Goal: Task Accomplishment & Management: Use online tool/utility

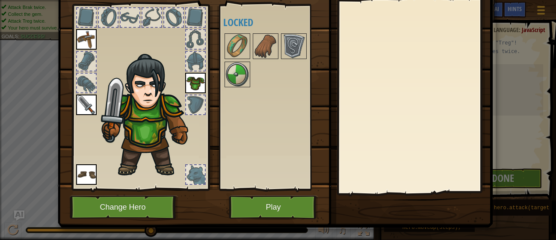
scroll to position [30, 0]
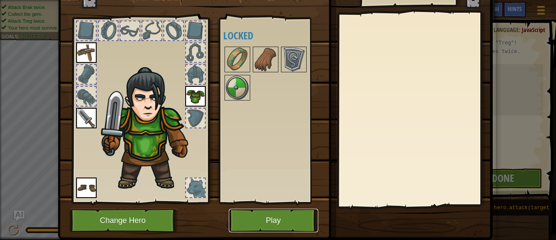
click at [284, 219] on button "Play" at bounding box center [273, 221] width 89 height 24
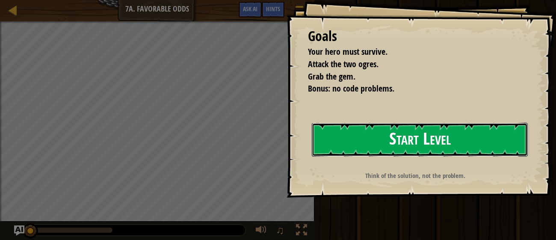
click at [337, 142] on button "Start Level" at bounding box center [420, 140] width 216 height 34
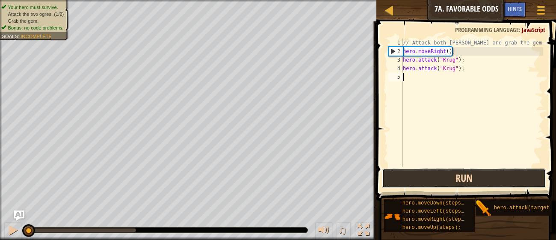
click at [454, 171] on button "Run" at bounding box center [464, 179] width 164 height 20
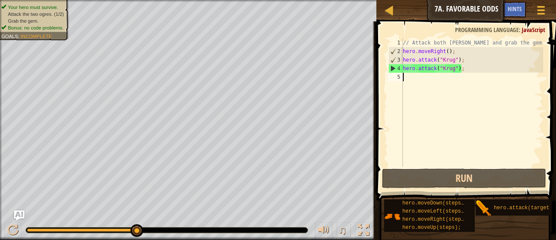
type textarea "h"
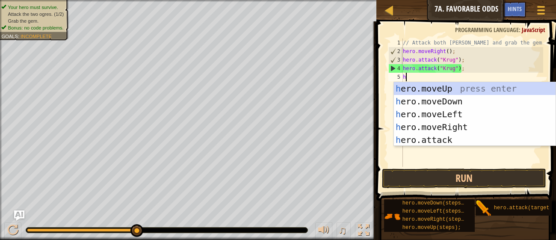
scroll to position [3, 0]
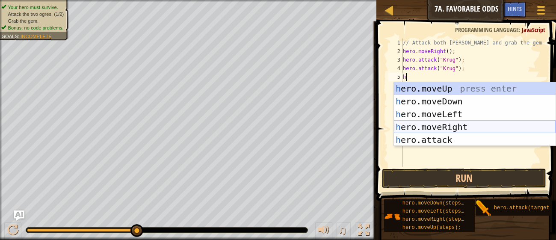
click at [428, 124] on div "h ero.moveUp press enter h ero.moveDown press enter h ero.moveLeft press enter …" at bounding box center [475, 127] width 162 height 90
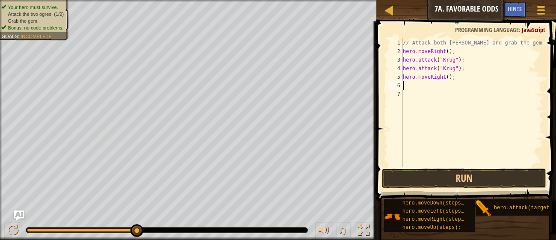
type textarea "h"
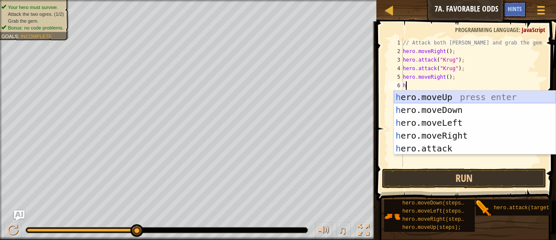
click at [414, 96] on div "h ero.moveUp press enter h ero.moveDown press enter h ero.moveLeft press enter …" at bounding box center [475, 136] width 162 height 90
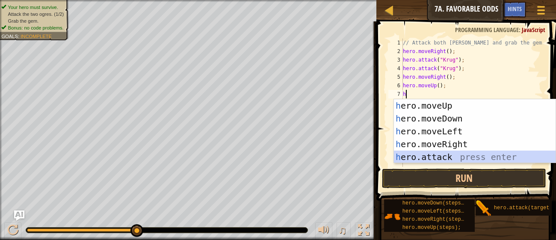
click at [409, 157] on div "h ero.moveUp press enter h ero.moveDown press enter h ero.moveLeft press enter …" at bounding box center [475, 144] width 162 height 90
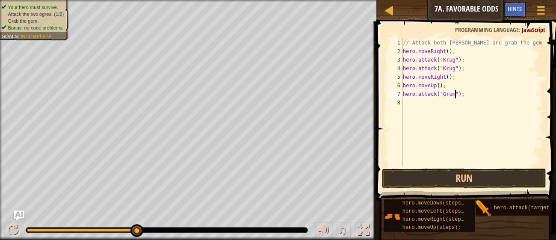
scroll to position [3, 5]
drag, startPoint x: 443, startPoint y: 96, endPoint x: 461, endPoint y: 95, distance: 17.1
click at [461, 95] on div "// Attack both [PERSON_NAME] and grab the gem. hero . moveRight ( ) ; hero . at…" at bounding box center [473, 112] width 142 height 146
type textarea "hero.attack("Grump");"
drag, startPoint x: 459, startPoint y: 95, endPoint x: 448, endPoint y: 96, distance: 10.7
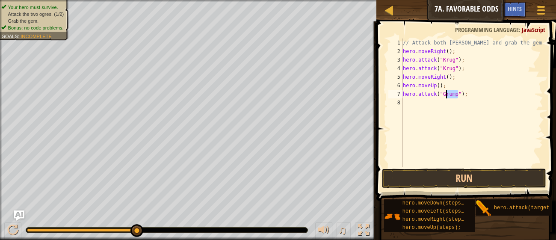
click at [448, 96] on div "// Attack both [PERSON_NAME] and grab the gem. hero . moveRight ( ) ; hero . at…" at bounding box center [473, 112] width 142 height 146
click at [448, 96] on div "// Attack both [PERSON_NAME] and grab the gem. hero . moveRight ( ) ; hero . at…" at bounding box center [473, 103] width 142 height 128
drag, startPoint x: 443, startPoint y: 95, endPoint x: 458, endPoint y: 95, distance: 15.8
click at [458, 95] on div "// Attack both [PERSON_NAME] and grab the gem. hero . moveRight ( ) ; hero . at…" at bounding box center [473, 112] width 142 height 146
click at [435, 105] on div "// Attack both [PERSON_NAME] and grab the gem. hero . moveRight ( ) ; hero . at…" at bounding box center [473, 112] width 142 height 146
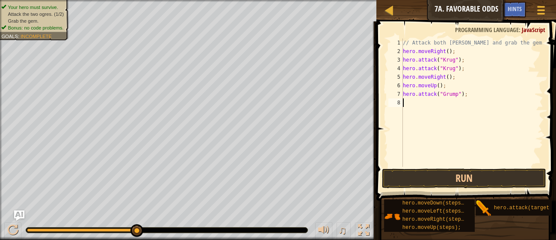
scroll to position [3, 0]
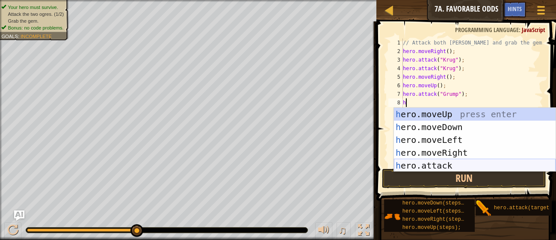
click at [433, 161] on div "h ero.moveUp press enter h ero.moveDown press enter h ero.moveLeft press enter …" at bounding box center [475, 153] width 162 height 90
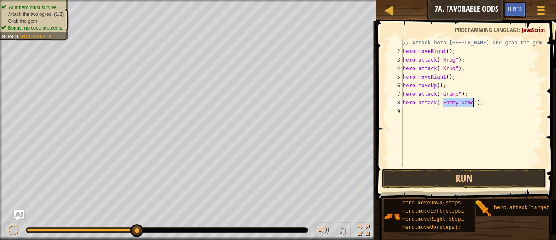
paste textarea "Grump"
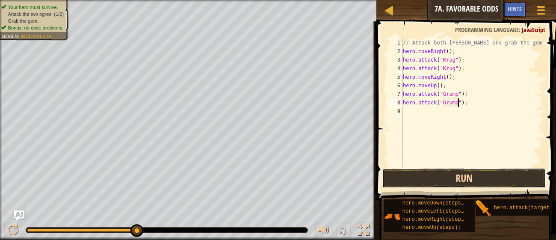
click at [452, 180] on button "Run" at bounding box center [464, 179] width 164 height 20
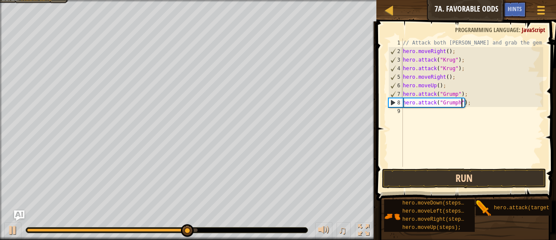
scroll to position [3, 5]
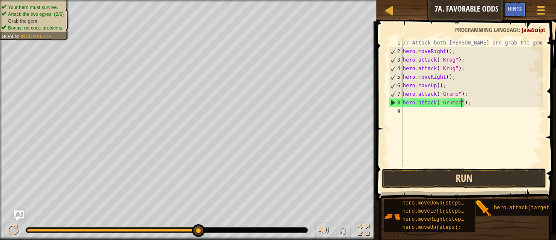
type textarea "hero.attack("Grump");"
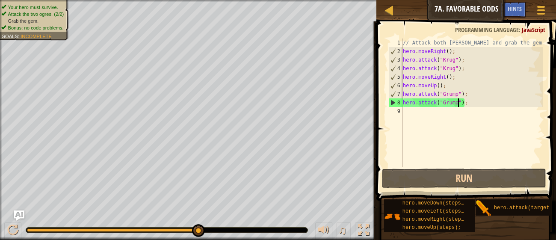
click at [423, 110] on div "// Attack both [PERSON_NAME] and grab the gem. hero . moveRight ( ) ; hero . at…" at bounding box center [473, 112] width 142 height 146
type textarea "h"
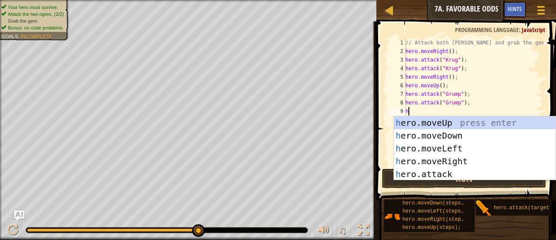
click at [426, 150] on div "h ero.moveUp press enter h ero.moveDown press enter h ero.moveLeft press enter …" at bounding box center [475, 161] width 162 height 90
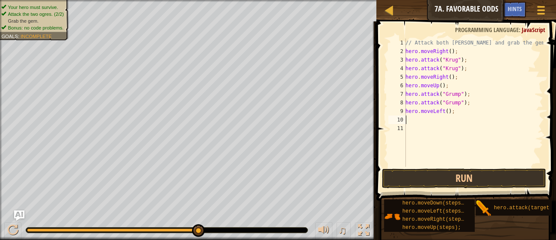
click at [452, 114] on div "// Attack both [PERSON_NAME] and grab the gem. hero . moveRight ( ) ; hero . at…" at bounding box center [474, 112] width 140 height 146
type textarea "hero.moveLeft();"
click at [451, 113] on div "// Attack both [PERSON_NAME] and grab the gem. hero . moveRight ( ) ; hero . at…" at bounding box center [474, 112] width 140 height 146
click at [449, 109] on div "// Attack both [PERSON_NAME] and grab the gem. hero . moveRight ( ) ; hero . at…" at bounding box center [474, 112] width 140 height 146
click at [452, 116] on div "// Attack both [PERSON_NAME] and grab the gem. hero . moveRight ( ) ; hero . at…" at bounding box center [474, 112] width 140 height 146
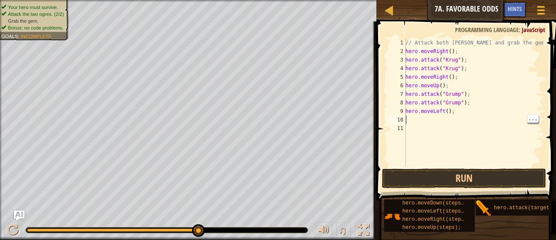
click at [456, 113] on div "// Attack both [PERSON_NAME] and grab the gem. hero . moveRight ( ) ; hero . at…" at bounding box center [474, 112] width 140 height 146
click at [450, 111] on div "// Attack both [PERSON_NAME] and grab the gem. hero . moveRight ( ) ; hero . at…" at bounding box center [474, 112] width 140 height 146
type textarea "hero.moveLeft(2);"
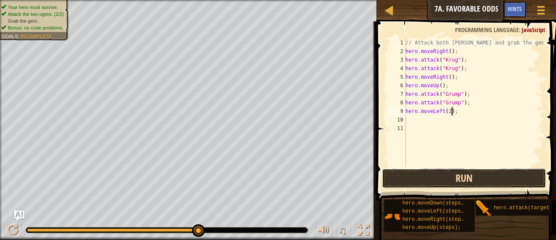
click at [415, 185] on button "Run" at bounding box center [464, 179] width 164 height 20
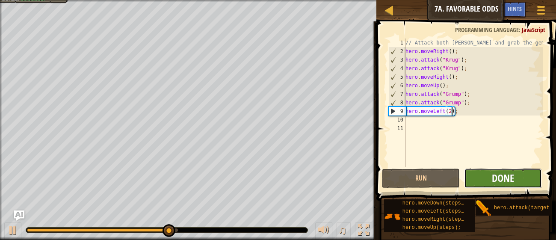
click at [494, 180] on span "Done" at bounding box center [503, 178] width 22 height 14
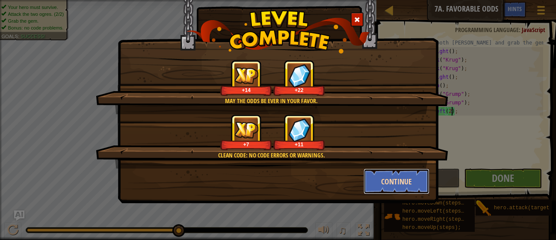
click at [398, 176] on button "Continue" at bounding box center [397, 182] width 66 height 26
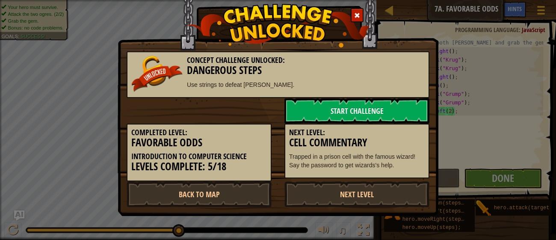
click at [396, 170] on div "Next Level: Cell Commentary Trapped in a prison cell with the famous wizard! Sa…" at bounding box center [357, 151] width 145 height 55
click at [356, 188] on link "Next Level" at bounding box center [357, 194] width 145 height 26
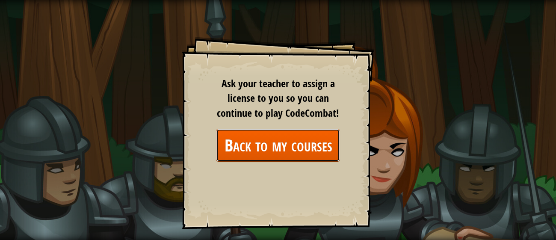
click at [312, 157] on link "Back to my courses" at bounding box center [278, 145] width 124 height 33
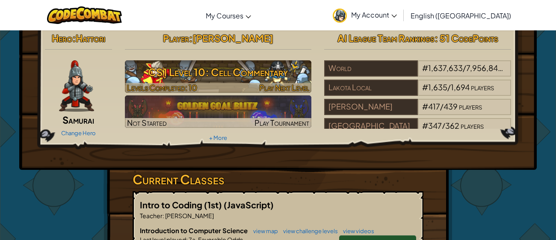
scroll to position [4, 0]
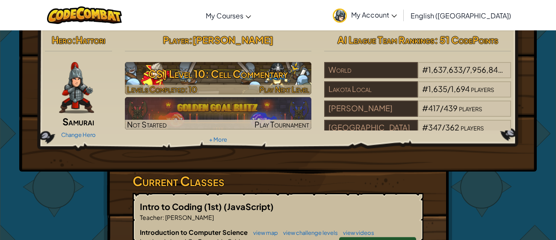
click at [225, 80] on link "CS1 Level 10: Cell Commentary Levels Completed: 10 Play Next Level" at bounding box center [218, 78] width 187 height 33
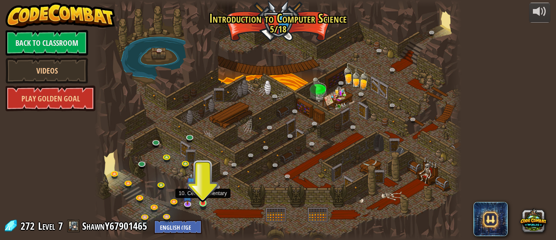
click at [204, 199] on img at bounding box center [203, 194] width 8 height 18
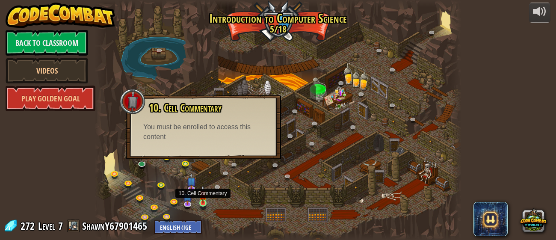
click at [203, 202] on img at bounding box center [203, 194] width 8 height 18
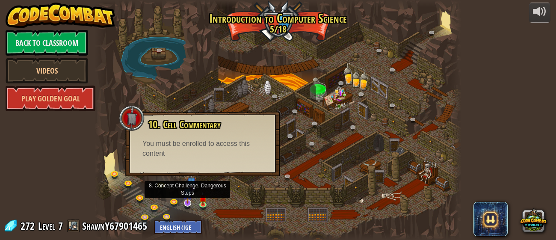
click at [187, 199] on img at bounding box center [187, 192] width 9 height 22
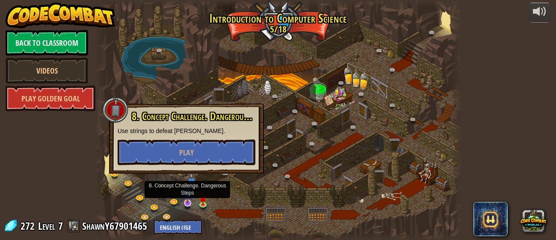
click at [186, 189] on img at bounding box center [187, 192] width 9 height 22
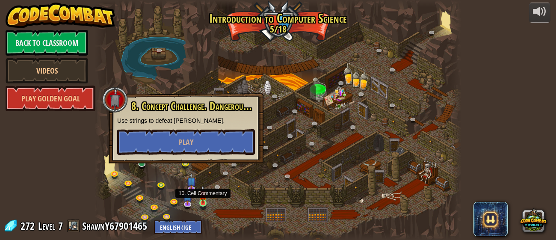
click at [202, 200] on img at bounding box center [203, 194] width 8 height 18
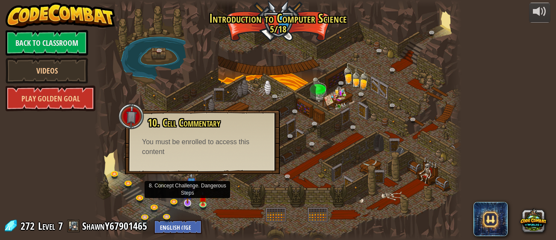
click at [190, 202] on img at bounding box center [187, 192] width 9 height 22
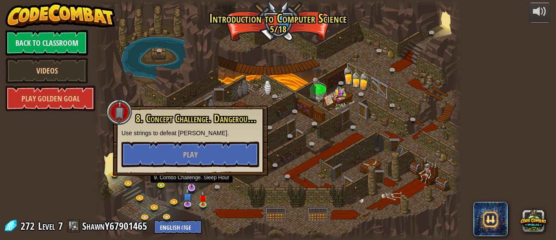
click at [189, 184] on img at bounding box center [191, 178] width 9 height 22
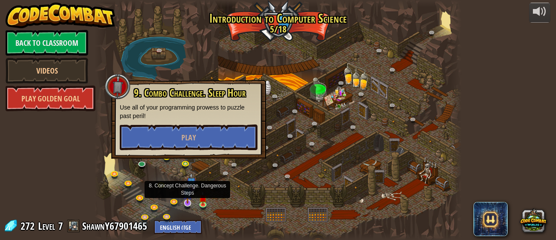
click at [187, 198] on img at bounding box center [187, 192] width 9 height 22
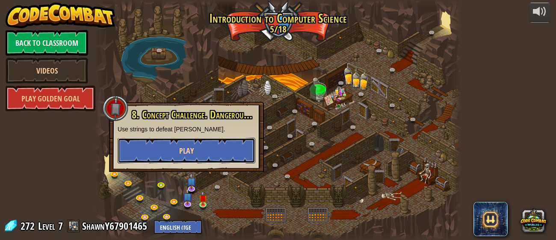
click at [171, 150] on button "Play" at bounding box center [187, 151] width 138 height 26
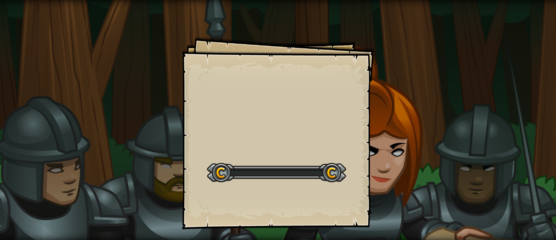
click at [171, 150] on div "Goals Start Level Error loading from server. Try refreshing the page. You'll ne…" at bounding box center [278, 120] width 556 height 240
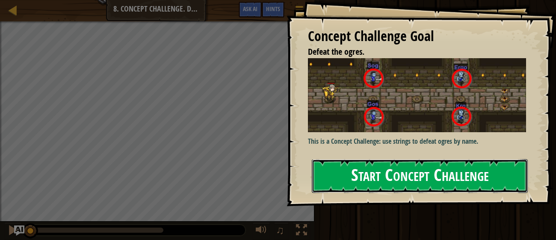
click at [343, 170] on button "Start Concept Challenge" at bounding box center [420, 176] width 216 height 34
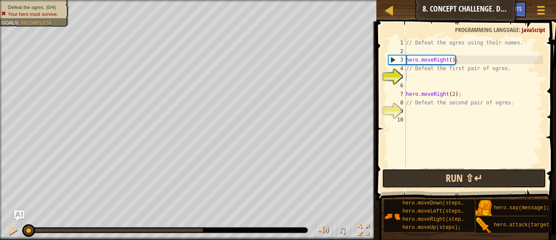
click at [432, 185] on button "Run ⇧↵" at bounding box center [464, 179] width 164 height 20
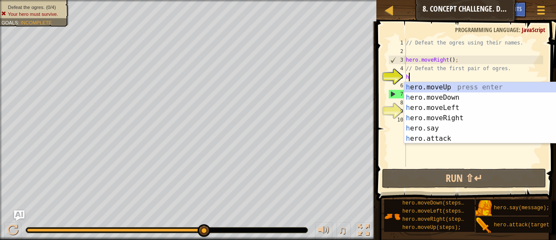
scroll to position [3, 0]
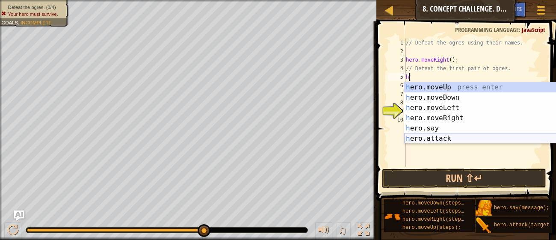
click at [432, 137] on div "h ero.moveUp press enter h ero.moveDown press enter h ero.moveLeft press enter …" at bounding box center [486, 123] width 162 height 82
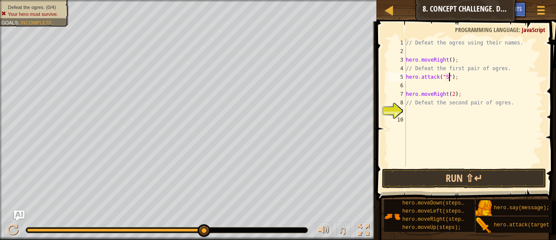
scroll to position [3, 4]
type textarea "hero.attack("Sog");"
click at [422, 82] on div "// Defeat the ogres using their names. hero . moveRight ( ) ; // Defeat the fir…" at bounding box center [474, 112] width 139 height 146
type textarea "g"
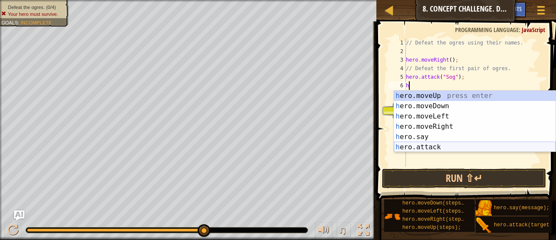
click at [438, 145] on div "h ero.moveUp press enter h ero.moveDown press enter h ero.moveLeft press enter …" at bounding box center [475, 132] width 162 height 82
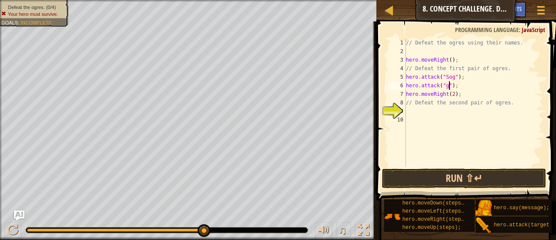
scroll to position [3, 4]
click at [455, 95] on div "// Defeat the ogres using their names. hero . moveRight ( ) ; // Defeat the fir…" at bounding box center [474, 112] width 139 height 146
type textarea "hero.moveRight(1);"
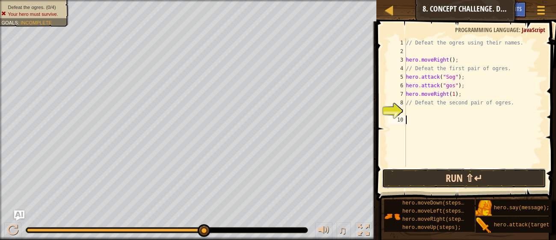
click at [399, 183] on button "Run ⇧↵" at bounding box center [464, 179] width 164 height 20
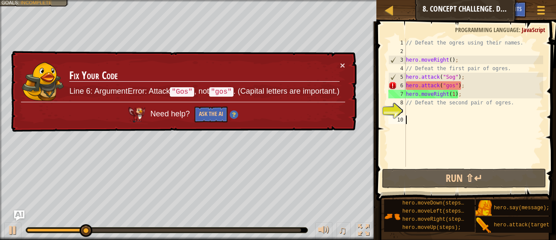
click at [450, 86] on div "// Defeat the ogres using their names. hero . moveRight ( ) ; // Defeat the fir…" at bounding box center [474, 112] width 139 height 146
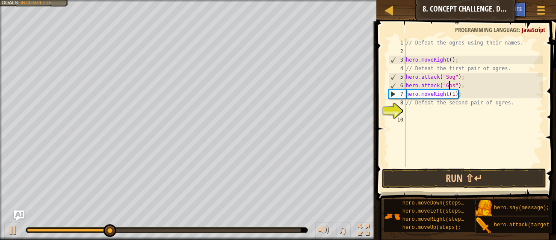
scroll to position [3, 0]
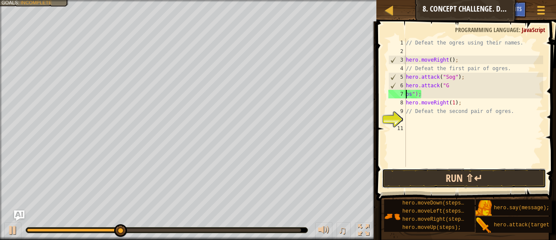
click at [470, 176] on button "Run ⇧↵" at bounding box center [464, 179] width 164 height 20
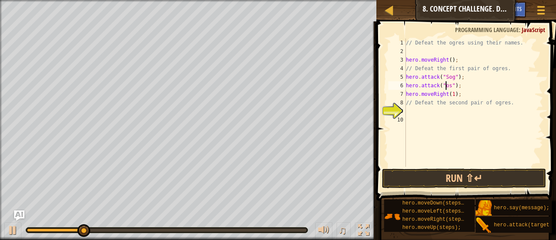
scroll to position [3, 3]
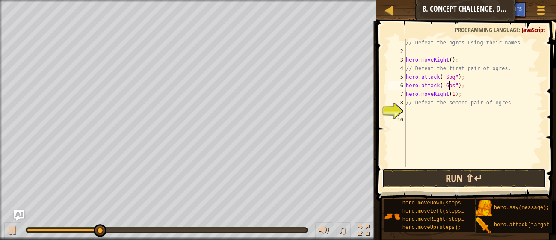
click at [402, 177] on button "Run ⇧↵" at bounding box center [464, 179] width 164 height 20
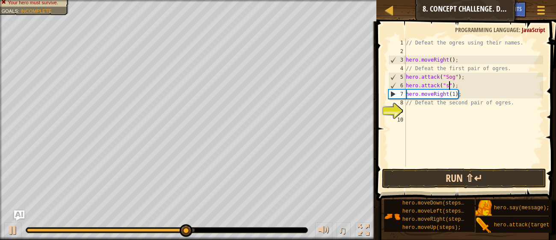
scroll to position [3, 4]
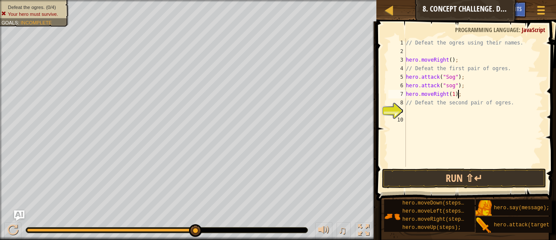
click at [459, 93] on div "// Defeat the ogres using their names. hero . moveRight ( ) ; // Defeat the fir…" at bounding box center [474, 112] width 139 height 146
type textarea "hero.moveRight(1);"
click at [424, 117] on div "// Defeat the ogres using their names. hero . moveRight ( ) ; // Defeat the fir…" at bounding box center [474, 112] width 139 height 146
click at [423, 111] on div "// Defeat the ogres using their names. hero . moveRight ( ) ; // Defeat the fir…" at bounding box center [474, 112] width 139 height 146
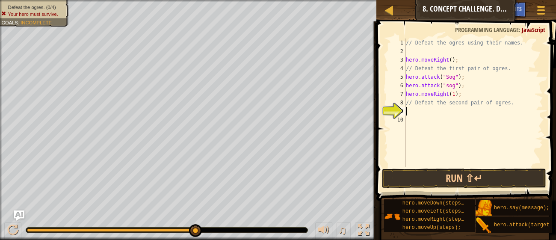
type textarea "h"
click at [491, 179] on button "Run ⇧↵" at bounding box center [464, 179] width 164 height 20
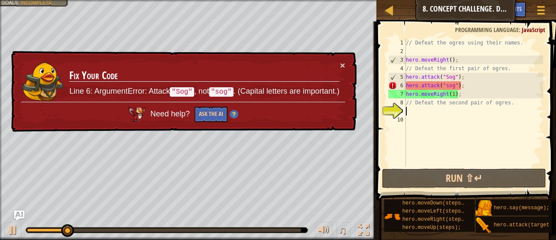
click at [449, 86] on div "// Defeat the ogres using their names. hero . moveRight ( ) ; // Defeat the fir…" at bounding box center [474, 112] width 139 height 146
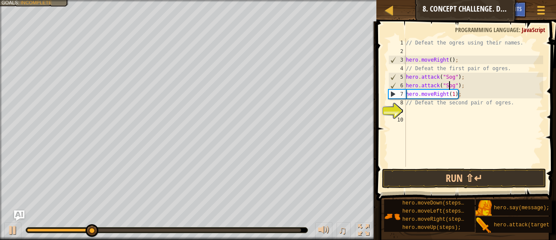
scroll to position [3, 0]
type textarea "hero.attack("Sog");"
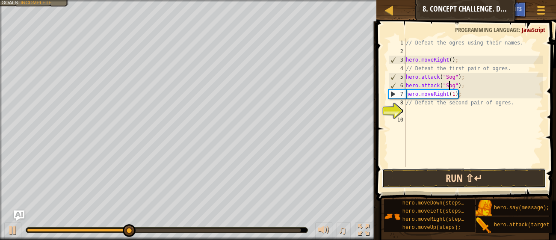
click at [482, 176] on button "Run ⇧↵" at bounding box center [464, 179] width 164 height 20
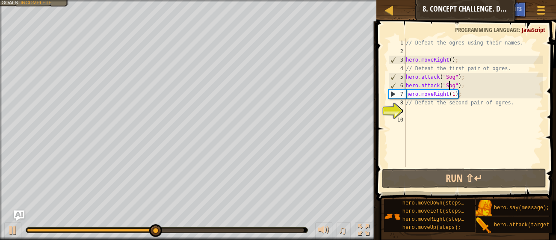
click at [414, 110] on div "// Defeat the ogres using their names. hero . moveRight ( ) ; // Defeat the fir…" at bounding box center [474, 112] width 139 height 146
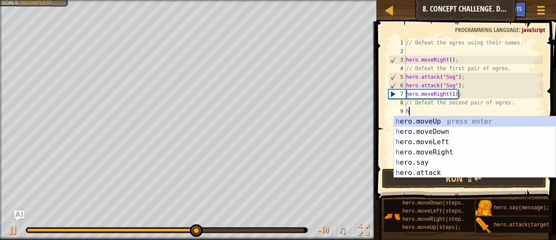
click at [441, 169] on div "h ero.moveUp press enter h ero.moveDown press enter h ero.moveLeft press enter …" at bounding box center [475, 157] width 162 height 82
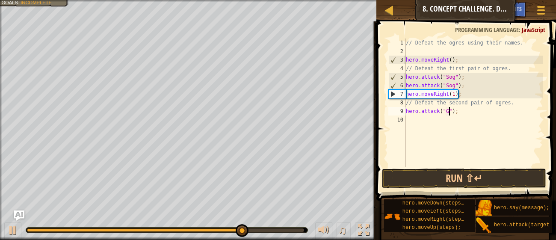
scroll to position [3, 4]
type textarea "hero.attack("Gos");"
click at [413, 119] on div "// Defeat the ogres using their names. hero . moveRight ( ) ; // Defeat the fir…" at bounding box center [474, 112] width 139 height 146
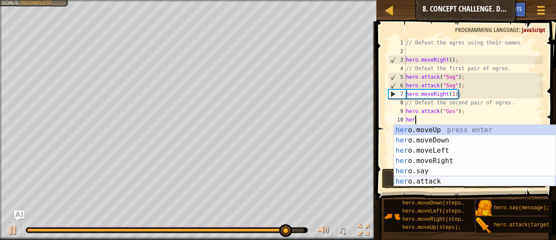
click at [428, 179] on div "her o.moveUp press enter her o.moveDown press enter her o.moveLeft press enter …" at bounding box center [475, 166] width 162 height 82
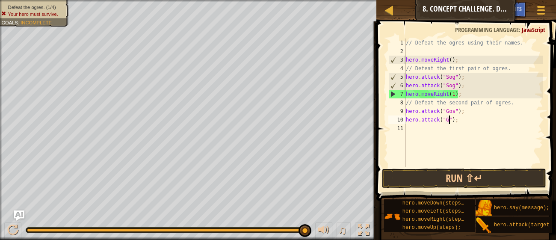
scroll to position [3, 4]
type textarea "hero.attack("Gos");"
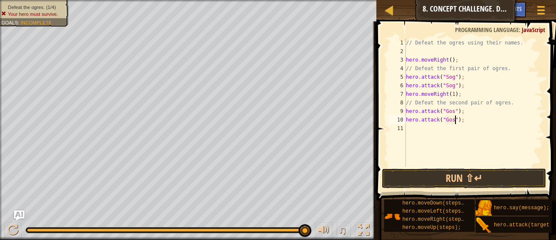
click at [410, 134] on div "// Defeat the ogres using their names. hero . moveRight ( ) ; // Defeat the fir…" at bounding box center [474, 112] width 139 height 146
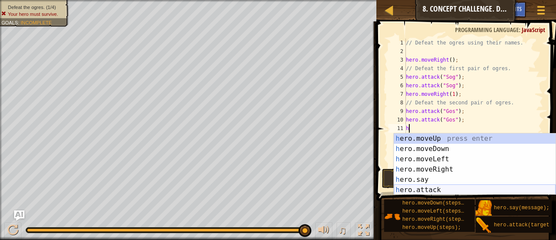
click at [419, 190] on div "h ero.moveUp press enter h ero.moveDown press enter h ero.moveLeft press enter …" at bounding box center [475, 175] width 162 height 82
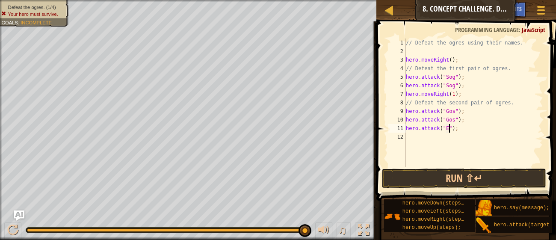
scroll to position [3, 4]
type textarea "hero.attack("Ergo");"
click at [416, 138] on div "// Defeat the ogres using their names. hero . moveRight ( ) ; // Defeat the fir…" at bounding box center [474, 112] width 139 height 146
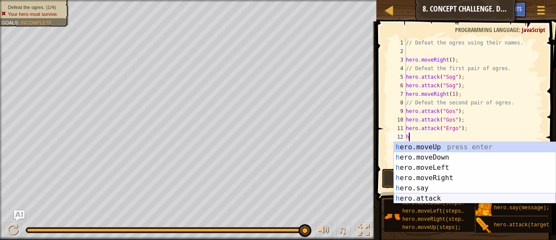
click at [420, 200] on div "h ero.moveUp press enter h ero.moveDown press enter h ero.moveLeft press enter …" at bounding box center [475, 183] width 162 height 82
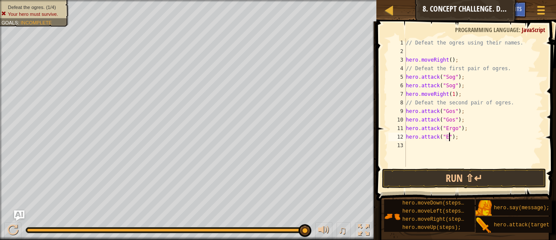
scroll to position [3, 4]
type textarea "hero.attack("Ergo");"
click at [422, 141] on div "// Defeat the ogres using their names. hero . moveRight ( ) ; // Defeat the fir…" at bounding box center [474, 112] width 139 height 146
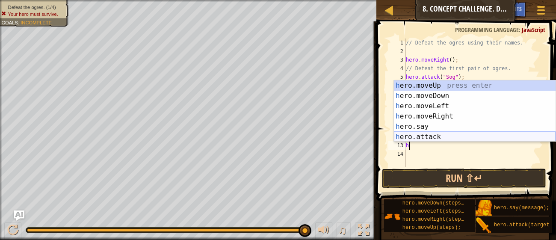
click at [416, 137] on div "h ero.moveUp press enter h ero.moveDown press enter h ero.moveLeft press enter …" at bounding box center [475, 121] width 162 height 82
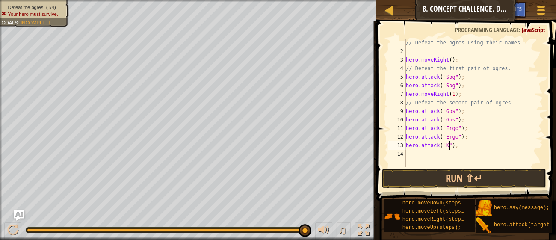
scroll to position [3, 4]
type textarea "hero.attack("Kor");"
click at [432, 154] on div "// Defeat the ogres using their names. hero . moveRight ( ) ; // Defeat the fir…" at bounding box center [474, 112] width 139 height 146
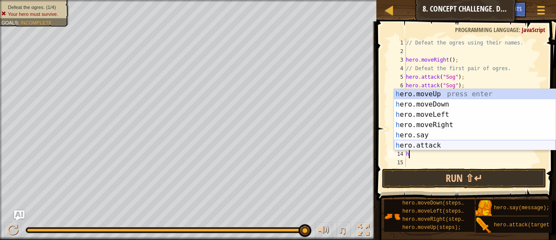
click at [429, 149] on div "h ero.moveUp press enter h ero.moveDown press enter h ero.moveLeft press enter …" at bounding box center [475, 130] width 162 height 82
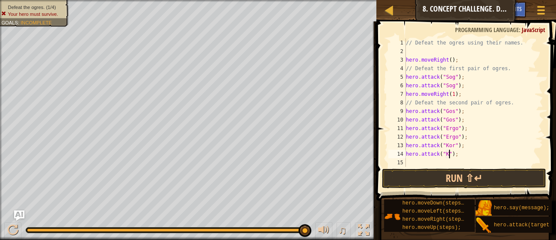
scroll to position [3, 4]
click at [454, 184] on button "Run ⇧↵" at bounding box center [464, 179] width 164 height 20
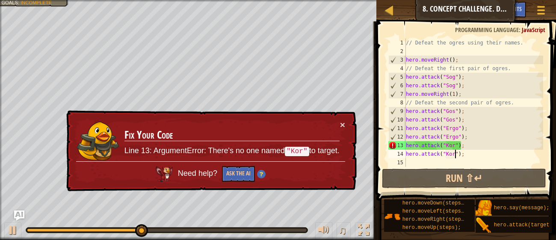
click at [454, 146] on div "// Defeat the ogres using their names. hero . moveRight ( ) ; // Defeat the fir…" at bounding box center [474, 112] width 139 height 146
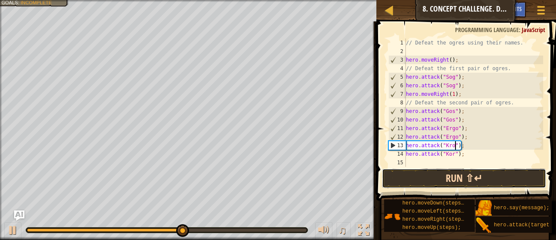
click at [470, 175] on button "Run ⇧↵" at bounding box center [464, 179] width 164 height 20
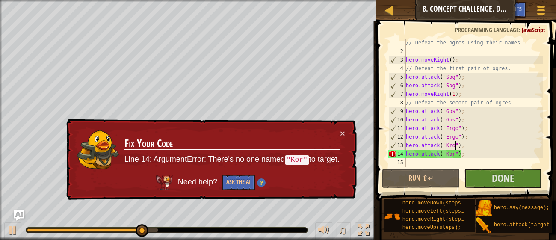
click at [457, 156] on div "// Defeat the ogres using their names. hero . moveRight ( ) ; // Defeat the fir…" at bounding box center [474, 112] width 139 height 146
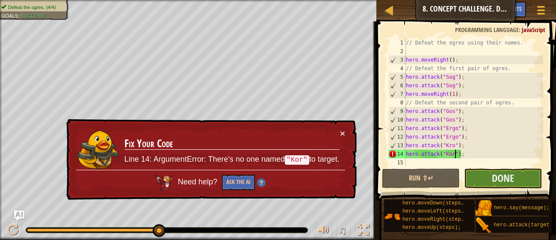
type textarea "hero.attack("Kor");"
click at [479, 177] on button "Done" at bounding box center [503, 179] width 78 height 20
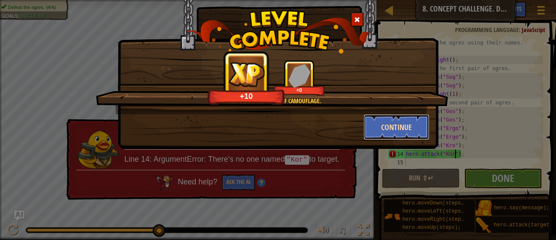
click at [391, 136] on button "Continue" at bounding box center [397, 127] width 66 height 26
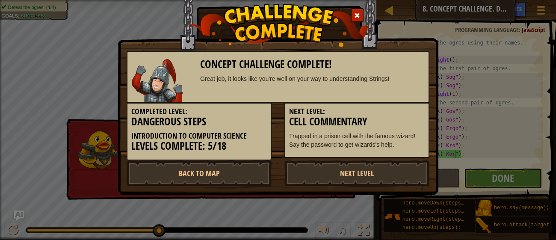
click at [383, 130] on div "Next Level: Cell Commentary Trapped in a prison cell with the famous wizard! Sa…" at bounding box center [357, 130] width 145 height 55
click at [337, 179] on link "Next Level" at bounding box center [357, 174] width 145 height 26
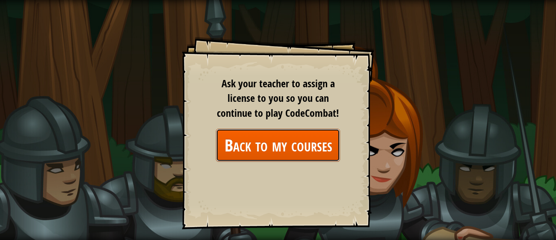
click at [313, 137] on link "Back to my courses" at bounding box center [278, 145] width 124 height 33
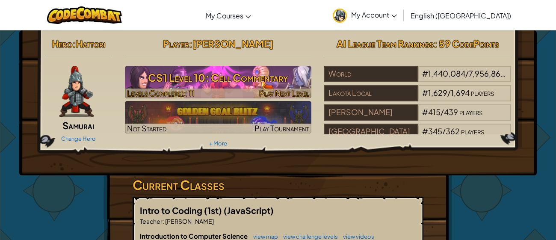
click at [143, 83] on h3 "CS1 Level 10: Cell Commentary" at bounding box center [218, 77] width 187 height 19
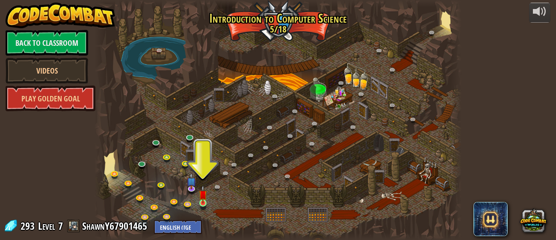
click at [203, 203] on img at bounding box center [203, 194] width 8 height 18
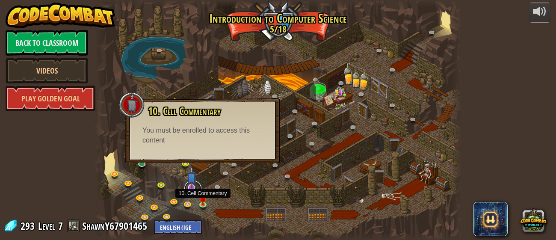
click at [187, 191] on link at bounding box center [192, 189] width 17 height 17
click at [188, 194] on div at bounding box center [278, 120] width 367 height 240
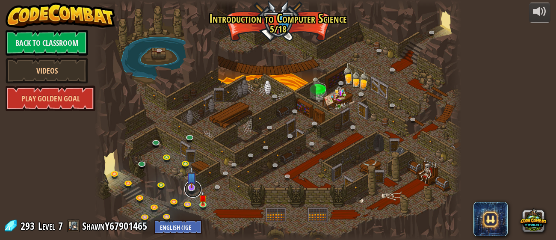
click at [189, 191] on link at bounding box center [192, 189] width 17 height 17
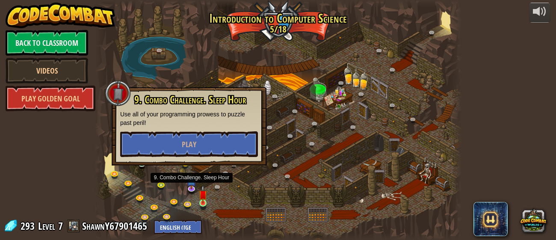
click at [203, 200] on img at bounding box center [203, 194] width 8 height 18
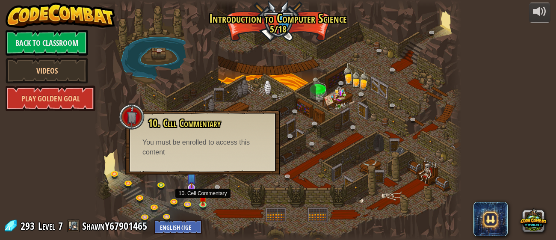
click at [190, 186] on img at bounding box center [191, 178] width 9 height 22
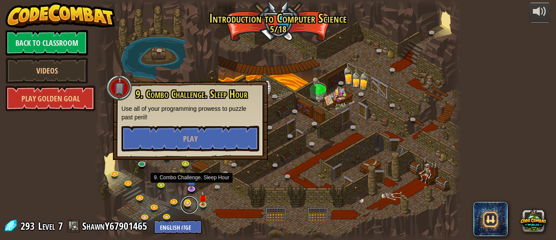
click at [187, 204] on link at bounding box center [189, 204] width 17 height 17
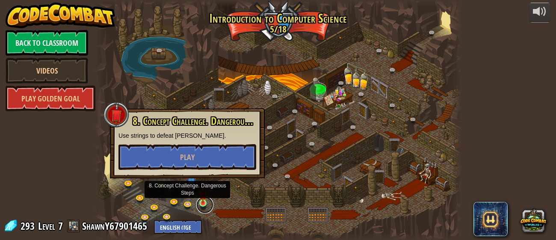
click at [200, 208] on link at bounding box center [204, 204] width 17 height 17
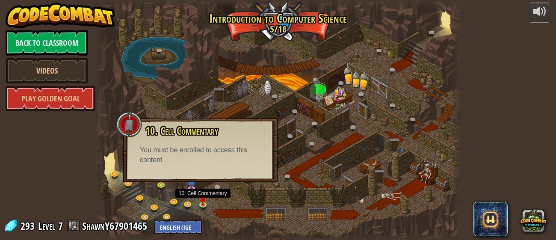
click at [173, 172] on div "10. Cell Commentary Trapped in a prison cell with the famous wizard! Say the pa…" at bounding box center [200, 150] width 155 height 64
click at [164, 149] on div "You must be enrolled to access this content" at bounding box center [200, 156] width 121 height 20
click at [193, 188] on img at bounding box center [191, 178] width 9 height 22
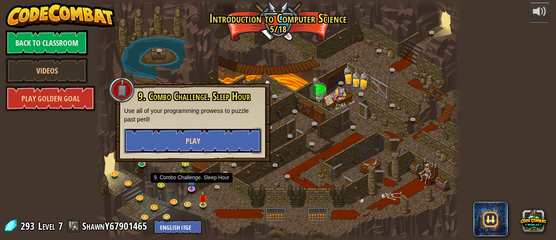
click at [153, 146] on button "Play" at bounding box center [193, 141] width 138 height 26
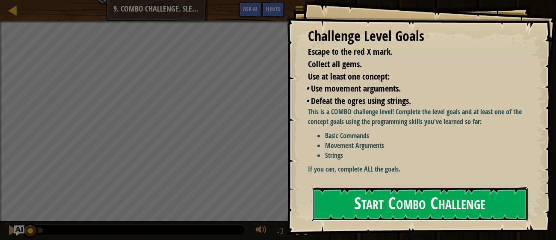
click at [494, 208] on button "Start Combo Challenge" at bounding box center [420, 204] width 216 height 34
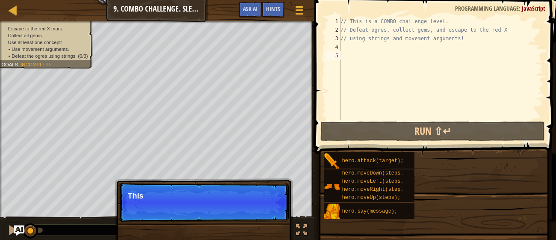
click at [497, 217] on div "hero.attack(target); hero.moveDown(steps); hero.moveLeft(steps); hero.moveRight…" at bounding box center [437, 186] width 227 height 68
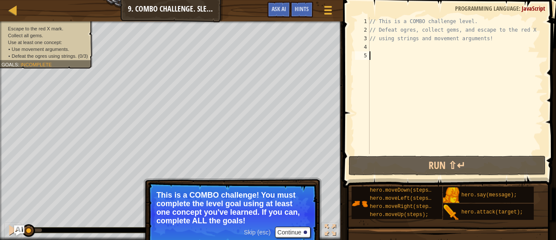
click at [8, 63] on span "Goals" at bounding box center [9, 65] width 17 height 6
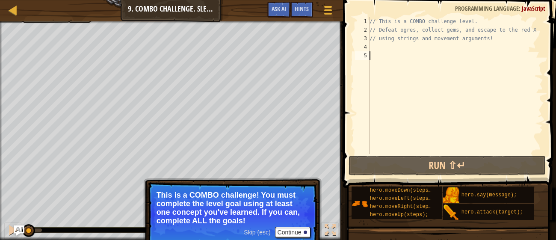
click at [406, 61] on div "// This is a COMBO challenge level. // Defeat ogres, collect gems, and escape t…" at bounding box center [456, 94] width 176 height 154
click at [421, 43] on div "// This is a COMBO challenge level. // Defeat ogres, collect gems, and escape t…" at bounding box center [456, 94] width 176 height 154
type textarea "h"
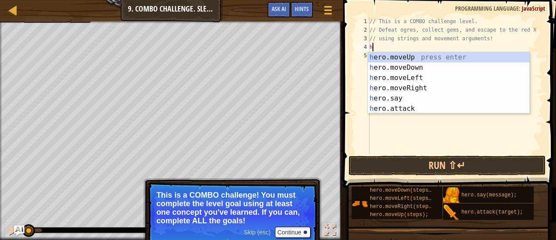
scroll to position [4, 0]
click at [424, 55] on div "h ero.moveUp press enter h ero.moveDown press enter h ero.moveLeft press enter …" at bounding box center [449, 93] width 162 height 82
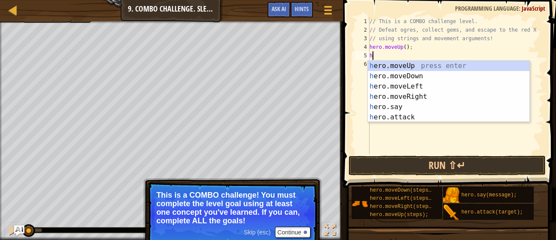
click at [415, 118] on div "h ero.moveUp press enter h ero.moveDown press enter h ero.moveLeft press enter …" at bounding box center [449, 102] width 162 height 82
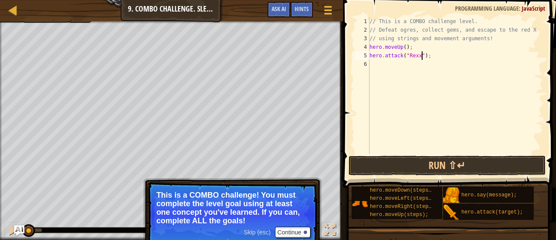
scroll to position [4, 4]
type textarea "hero.attack("Rexxar");"
click at [381, 66] on div "// This is a COMBO challenge level. // Defeat ogres, collect gems, and escape t…" at bounding box center [456, 94] width 176 height 154
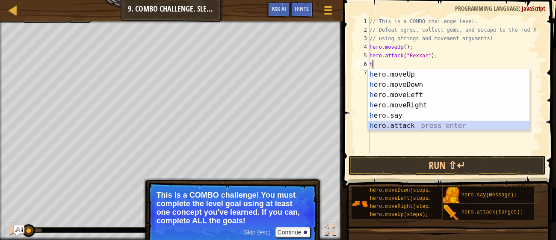
click at [414, 124] on div "h ero.moveUp press enter h ero.moveDown press enter h ero.moveLeft press enter …" at bounding box center [449, 110] width 162 height 82
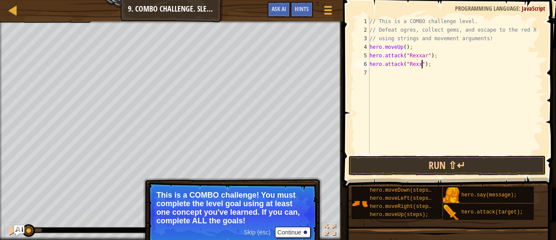
scroll to position [4, 4]
type textarea "hero.attack("Rexxar");"
click at [418, 83] on div "// This is a COMBO challenge level. // Defeat ogres, collect gems, and escape t…" at bounding box center [456, 94] width 176 height 154
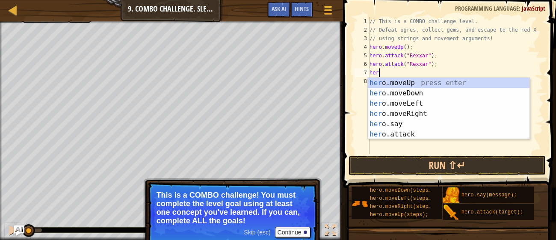
scroll to position [4, 0]
click at [407, 130] on div "her o.moveUp press enter her o.moveDown press enter her o.moveLeft press enter …" at bounding box center [449, 119] width 162 height 82
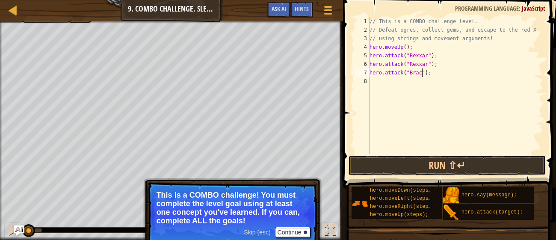
scroll to position [4, 4]
type textarea "hero.attack("[PERSON_NAME]");"
click at [409, 95] on div "// This is a COMBO challenge level. // Defeat ogres, collect gems, and escape t…" at bounding box center [456, 94] width 176 height 154
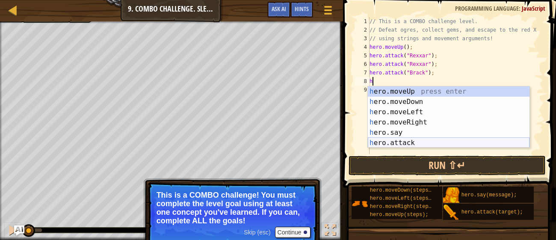
click at [428, 140] on div "h ero.moveUp press enter h ero.moveDown press enter h ero.moveLeft press enter …" at bounding box center [449, 127] width 162 height 82
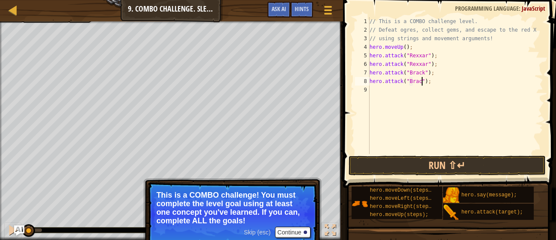
scroll to position [4, 4]
type textarea "hero.attack("[PERSON_NAME]");"
click at [412, 127] on div "// This is a COMBO challenge level. // Defeat ogres, collect gems, and escape t…" at bounding box center [456, 94] width 176 height 154
type textarea "h"
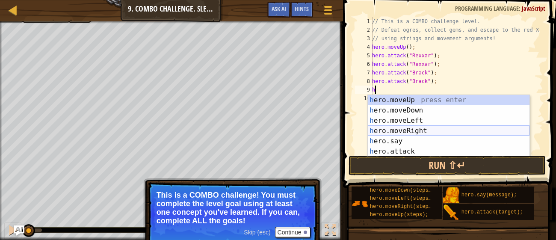
click at [424, 131] on div "h ero.moveUp press enter h ero.moveDown press enter h ero.moveLeft press enter …" at bounding box center [449, 136] width 162 height 82
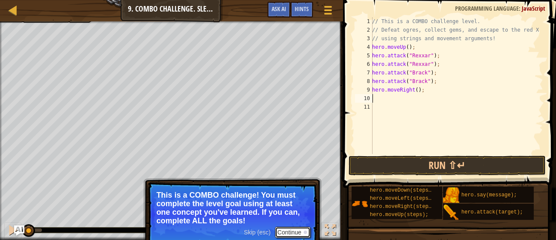
click at [307, 233] on button "Continue" at bounding box center [293, 232] width 36 height 11
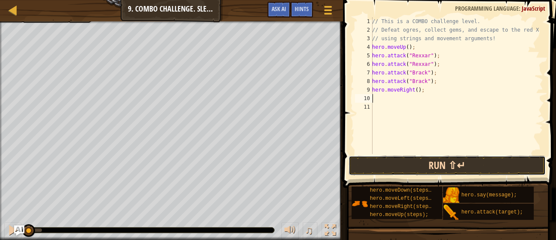
click at [383, 168] on button "Run ⇧↵" at bounding box center [447, 166] width 197 height 20
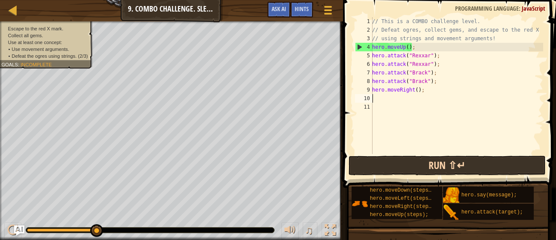
type textarea "h"
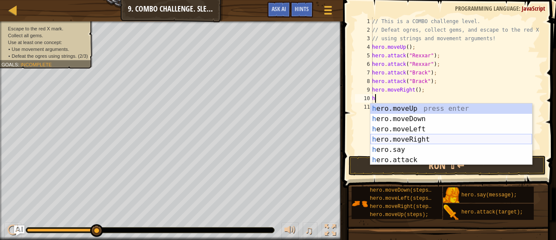
click at [404, 134] on div "h ero.moveUp press enter h ero.moveDown press enter h ero.moveLeft press enter …" at bounding box center [452, 145] width 162 height 82
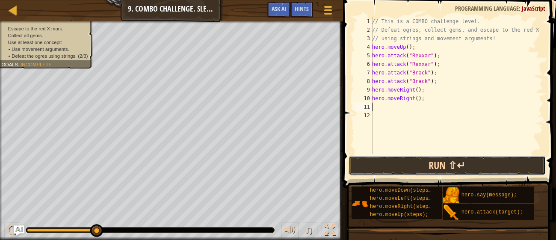
click at [512, 164] on button "Run ⇧↵" at bounding box center [447, 166] width 197 height 20
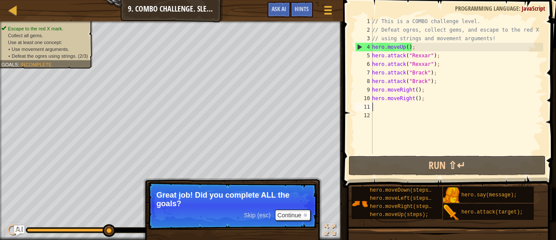
click at [373, 45] on div "// This is a COMBO challenge level. // Defeat ogres, collect gems, and escape t…" at bounding box center [457, 94] width 173 height 154
type textarea "hero.moveUp();"
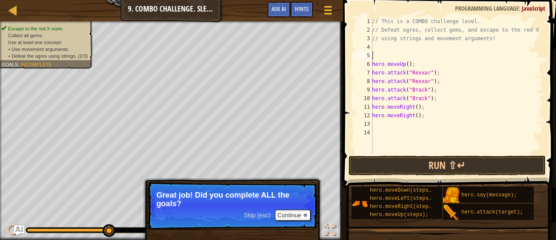
click at [374, 60] on div "// This is a COMBO challenge level. // Defeat ogres, collect gems, and escape t…" at bounding box center [457, 94] width 173 height 154
type textarea "h"
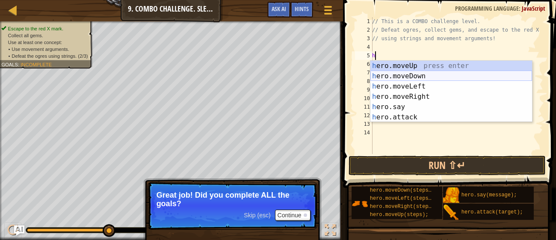
click at [395, 75] on div "h ero.moveUp press enter h ero.moveDown press enter h ero.moveLeft press enter …" at bounding box center [452, 102] width 162 height 82
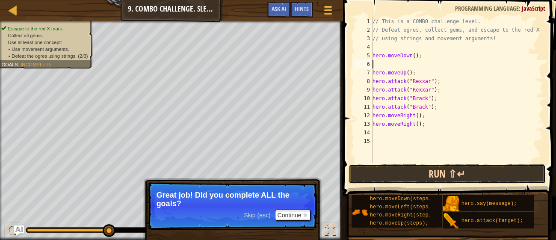
click at [425, 173] on button "Run ⇧↵" at bounding box center [447, 174] width 197 height 20
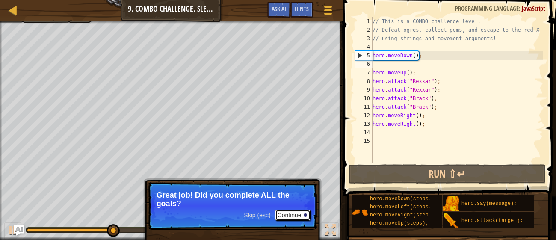
click at [306, 218] on button "Continue" at bounding box center [293, 215] width 36 height 11
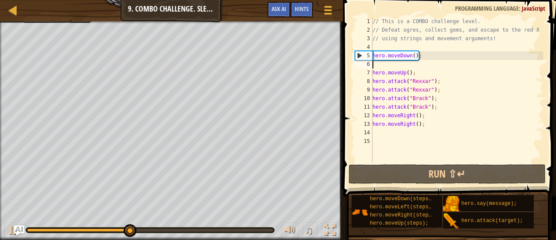
click at [426, 71] on div "// This is a COMBO challenge level. // Defeat ogres, collect gems, and escape t…" at bounding box center [457, 98] width 173 height 163
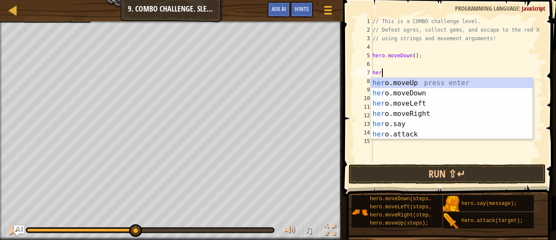
type textarea "h"
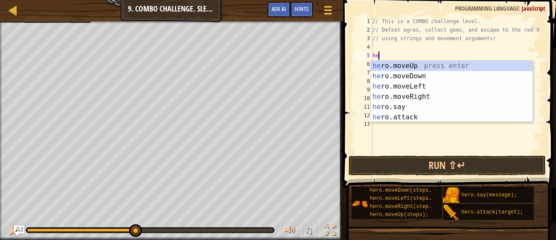
type textarea "h"
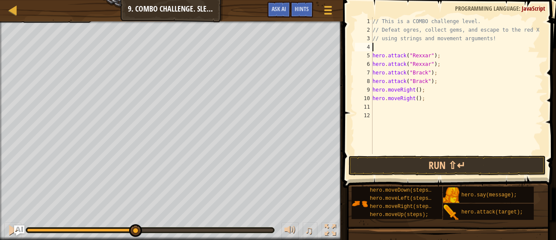
type textarea "h"
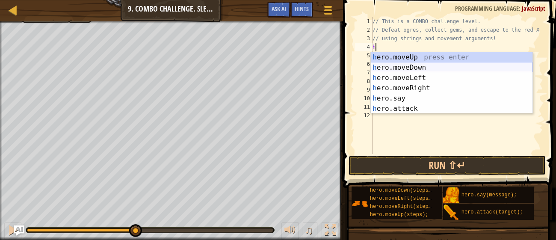
click at [422, 70] on div "h ero.moveUp press enter h ero.moveDown press enter h ero.moveLeft press enter …" at bounding box center [452, 93] width 162 height 82
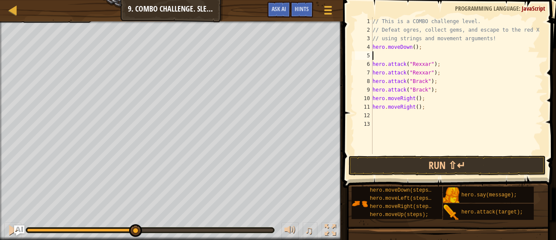
type textarea "h"
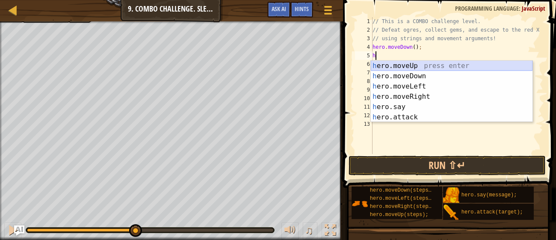
click at [399, 62] on div "h ero.moveUp press enter h ero.moveDown press enter h ero.moveLeft press enter …" at bounding box center [452, 102] width 162 height 82
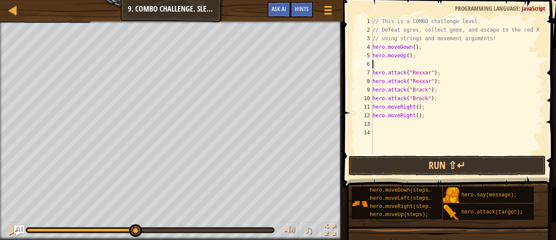
type textarea "h"
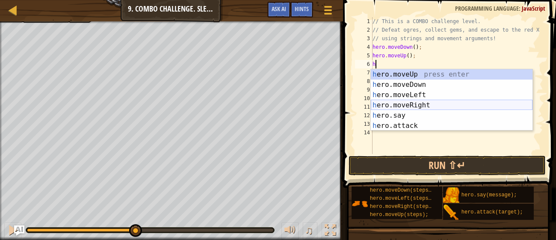
click at [405, 104] on div "h ero.moveUp press enter h ero.moveDown press enter h ero.moveLeft press enter …" at bounding box center [452, 110] width 162 height 82
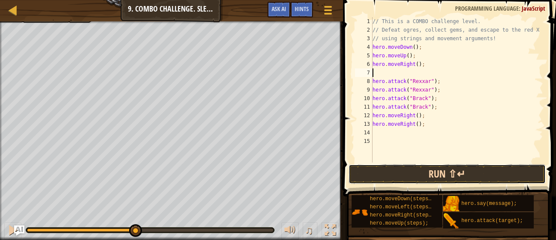
click at [441, 174] on button "Run ⇧↵" at bounding box center [447, 174] width 197 height 20
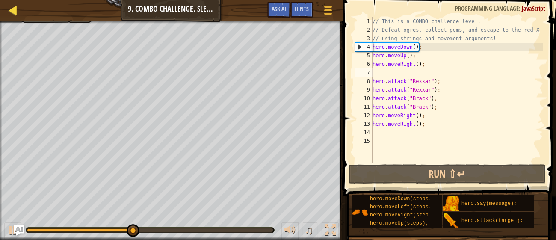
click at [20, 18] on div "Map" at bounding box center [19, 10] width 4 height 21
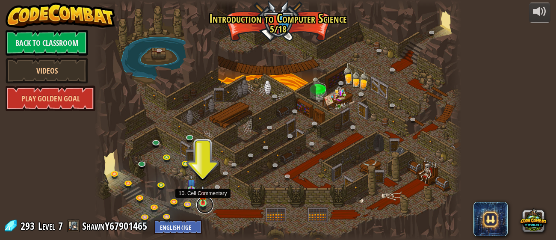
click at [206, 205] on link at bounding box center [204, 204] width 17 height 17
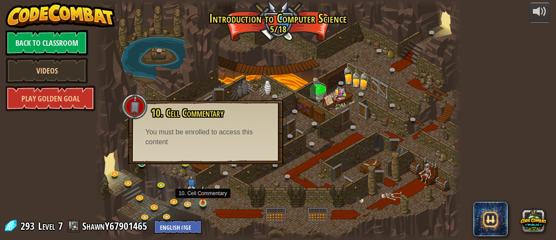
click at [202, 202] on img at bounding box center [203, 194] width 8 height 18
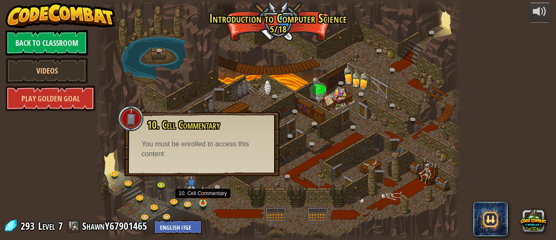
click at [202, 202] on img at bounding box center [203, 194] width 8 height 18
click at [85, 153] on div "powered by Back to Classroom Videos Play Golden Goal 25. Kithgard Gates (Locked…" at bounding box center [278, 120] width 556 height 240
click at [196, 185] on link at bounding box center [193, 189] width 17 height 17
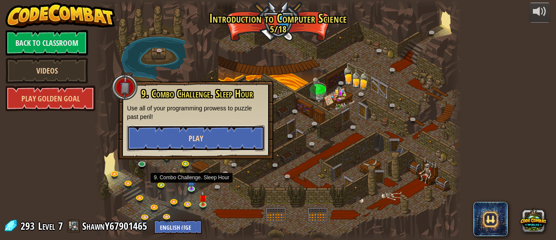
click at [193, 140] on span "Play" at bounding box center [196, 138] width 15 height 11
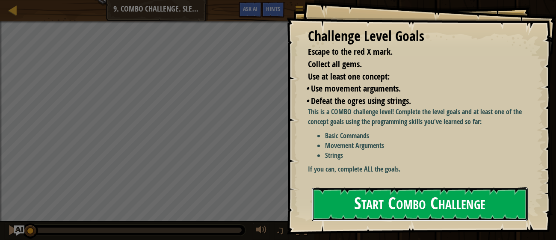
click at [383, 201] on button "Start Combo Challenge" at bounding box center [420, 204] width 216 height 34
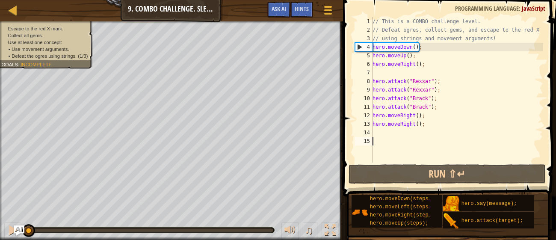
click at [446, 118] on div "// This is a COMBO challenge level. // Defeat ogres, collect gems, and escape t…" at bounding box center [457, 98] width 173 height 163
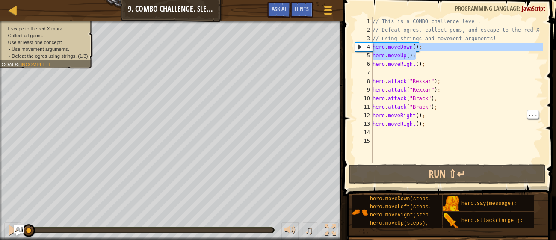
drag, startPoint x: 421, startPoint y: 55, endPoint x: 359, endPoint y: 49, distance: 62.4
click at [359, 49] on div "hero.moveRight(); 1 2 3 4 5 6 7 8 9 10 11 12 13 14 15 // This is a COMBO challe…" at bounding box center [449, 90] width 190 height 146
type textarea "hero.moveDown(); hero.moveUp();"
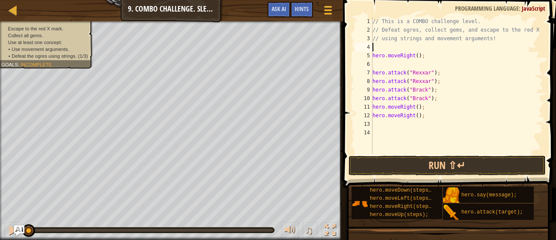
click at [418, 53] on div "// This is a COMBO challenge level. // Defeat ogres, collect gems, and escape t…" at bounding box center [457, 94] width 173 height 154
click at [423, 80] on div "// This is a COMBO challenge level. // Defeat ogres, collect gems, and escape t…" at bounding box center [457, 94] width 173 height 154
click at [423, 71] on div "// This is a COMBO challenge level. // Defeat ogres, collect gems, and escape t…" at bounding box center [457, 94] width 173 height 154
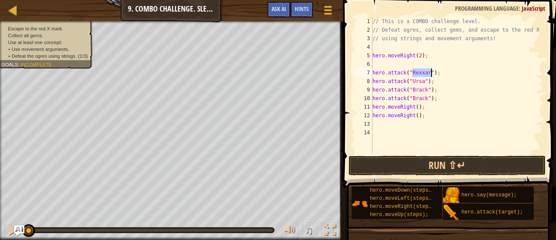
click at [423, 71] on div "// This is a COMBO challenge level. // Defeat ogres, collect gems, and escape t…" at bounding box center [457, 94] width 173 height 154
type textarea "hero.attack("Ursa");"
click at [437, 81] on div "// This is a COMBO challenge level. // Defeat ogres, collect gems, and escape t…" at bounding box center [457, 94] width 173 height 154
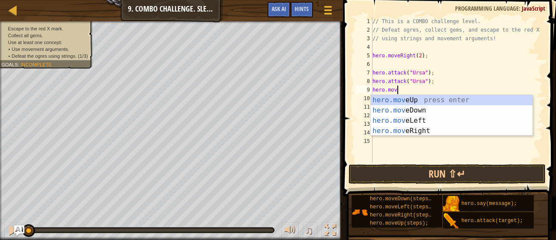
scroll to position [4, 1]
type textarea "hero.move"
click at [419, 112] on div "hero.move Up press enter hero.move Down press enter hero.move Left press enter …" at bounding box center [452, 126] width 162 height 62
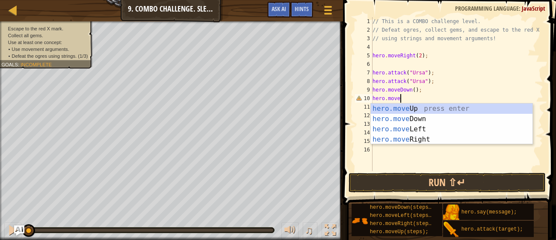
type textarea "hero.moveL"
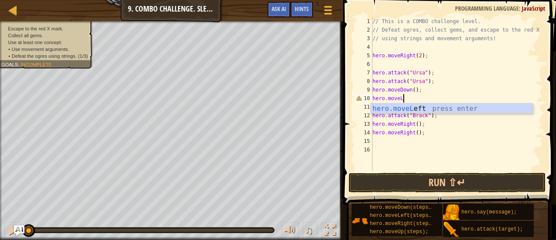
scroll to position [4, 0]
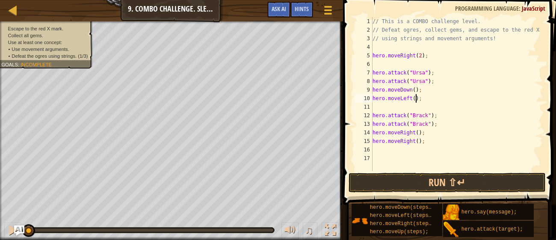
click at [415, 99] on div "// This is a COMBO challenge level. // Defeat ogres, collect gems, and escape t…" at bounding box center [457, 102] width 173 height 171
type textarea "hero.moveLeft(2);"
click at [405, 106] on div "// This is a COMBO challenge level. // Defeat ogres, collect gems, and escape t…" at bounding box center [457, 102] width 173 height 171
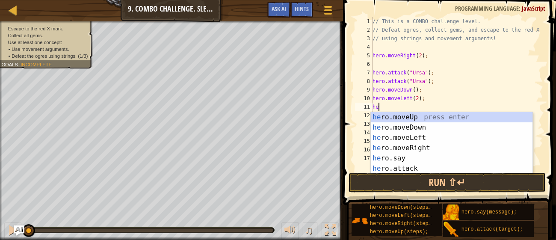
scroll to position [4, 0]
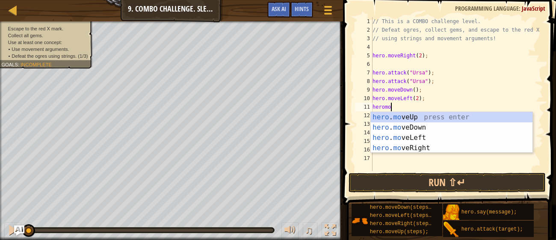
type textarea "heromove"
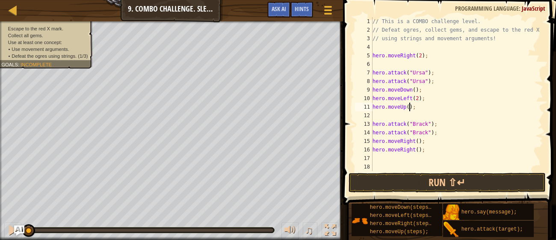
click at [409, 107] on div "// This is a COMBO challenge level. // Defeat ogres, collect gems, and escape t…" at bounding box center [457, 102] width 173 height 171
click at [69, 60] on div "Escape to the red X mark. Collect all gems. Use at least one concept: • Use mov…" at bounding box center [41, 42] width 103 height 53
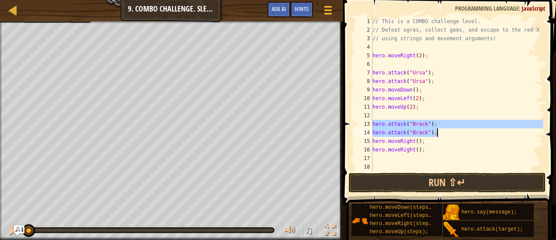
drag, startPoint x: 374, startPoint y: 123, endPoint x: 445, endPoint y: 129, distance: 71.3
click at [445, 129] on div "// This is a COMBO challenge level. // Defeat ogres, collect gems, and escape t…" at bounding box center [457, 102] width 173 height 171
type textarea "hero.attack("[PERSON_NAME]"); hero.attack("[PERSON_NAME]");"
click at [407, 114] on div "// This is a COMBO challenge level. // Defeat ogres, collect gems, and escape t…" at bounding box center [457, 102] width 173 height 171
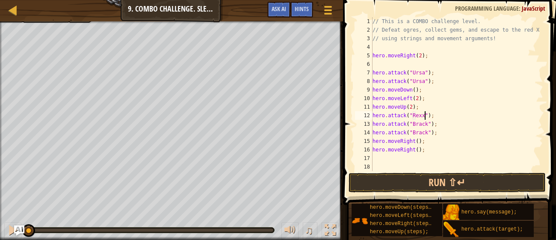
scroll to position [4, 5]
click at [422, 126] on div "// This is a COMBO challenge level. // Defeat ogres, collect gems, and escape t…" at bounding box center [457, 102] width 173 height 171
drag, startPoint x: 438, startPoint y: 132, endPoint x: 371, endPoint y: 134, distance: 67.2
click at [371, 134] on div "hero.attack("Rexxar"); 1 2 3 4 5 6 7 8 9 10 11 12 13 14 15 16 17 18 // This is …" at bounding box center [449, 94] width 190 height 154
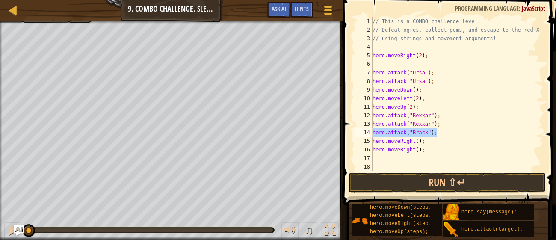
type textarea "hero.attack("[PERSON_NAME]");"
click at [428, 140] on div "// This is a COMBO challenge level. // Defeat ogres, collect gems, and escape t…" at bounding box center [457, 102] width 173 height 171
type textarea "hero.moveRight();"
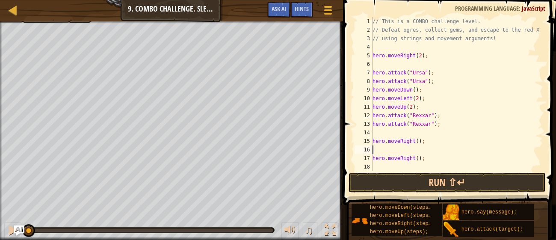
paste textarea "hero.attack("[PERSON_NAME]");"
type textarea "hero.attack("[PERSON_NAME]");"
paste textarea "hero.attack("[PERSON_NAME]");"
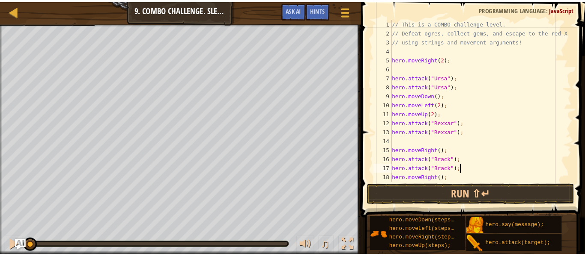
scroll to position [17, 0]
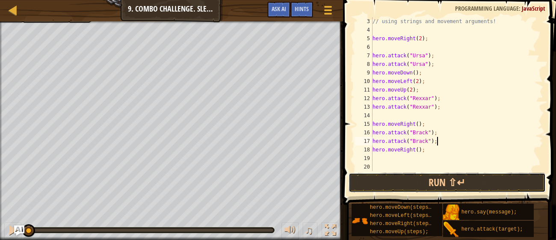
click at [415, 179] on button "Run ⇧↵" at bounding box center [447, 183] width 197 height 20
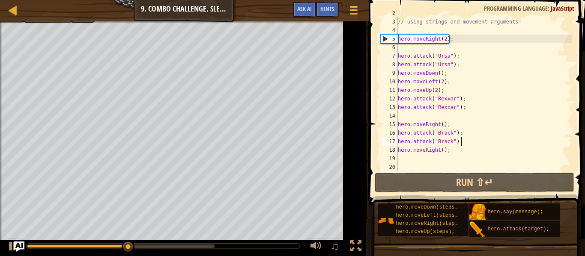
scroll to position [0, 0]
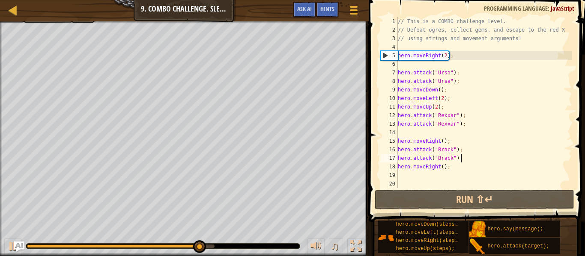
click at [443, 167] on div "// This is a COMBO challenge level. // Defeat ogres, collect gems, and escape t…" at bounding box center [484, 111] width 176 height 188
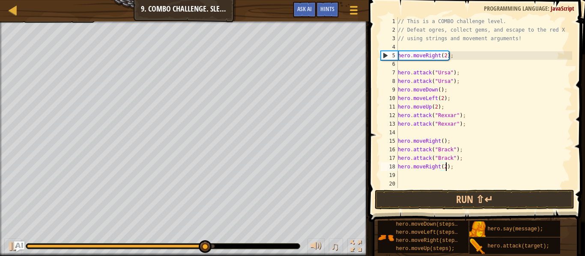
scroll to position [4, 7]
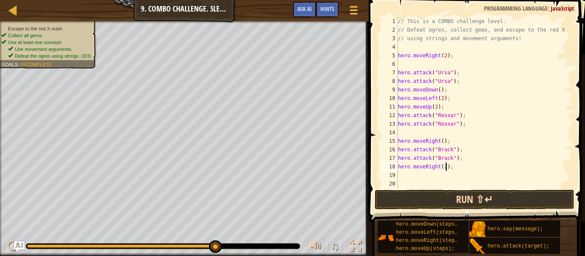
type textarea "hero.moveRight(2);"
click at [429, 196] on button "Run ⇧↵" at bounding box center [474, 200] width 199 height 20
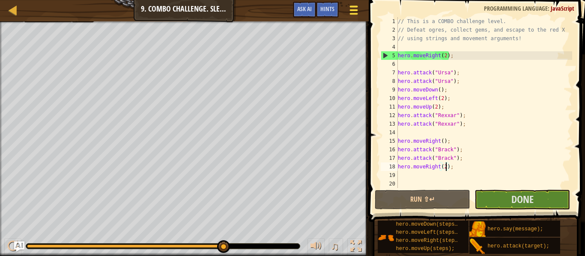
click at [350, 13] on span at bounding box center [354, 14] width 8 height 2
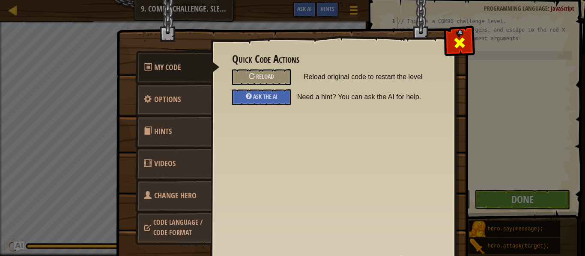
click at [458, 45] on span at bounding box center [459, 43] width 14 height 14
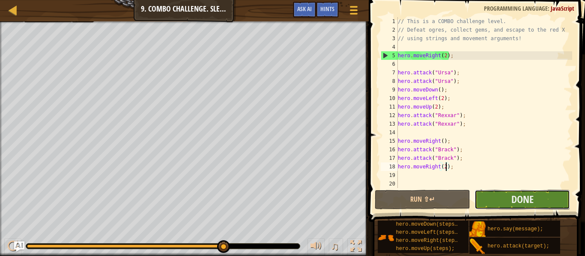
click at [500, 204] on button "Done" at bounding box center [521, 200] width 95 height 20
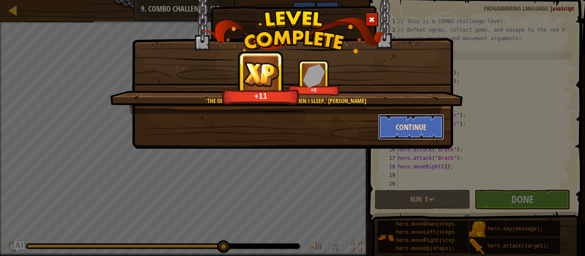
click at [411, 133] on button "Continue" at bounding box center [411, 127] width 66 height 26
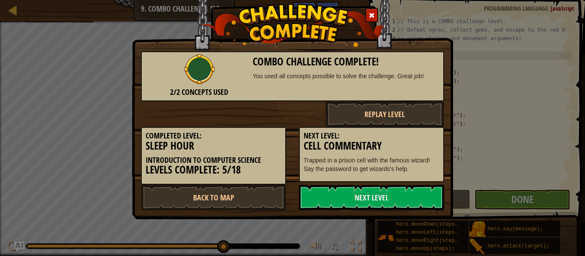
click at [422, 128] on div "Next Level: Cell Commentary Trapped in a prison cell with the famous wizard! Sa…" at bounding box center [371, 154] width 145 height 55
click at [204, 198] on link "Back to Map" at bounding box center [213, 198] width 145 height 26
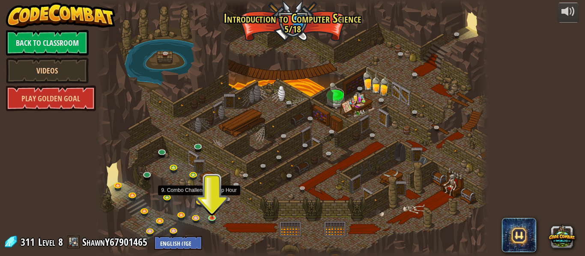
click at [204, 141] on div at bounding box center [292, 128] width 392 height 256
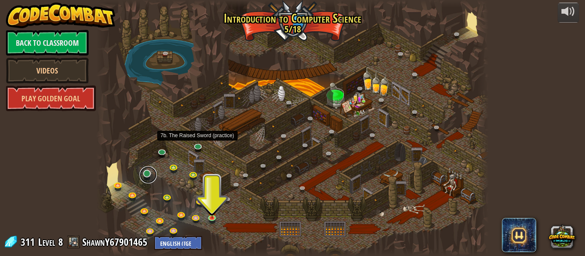
click at [145, 173] on link at bounding box center [148, 175] width 17 height 17
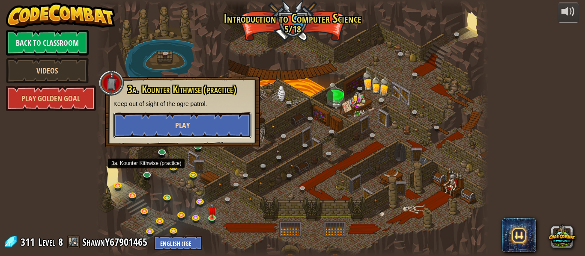
click at [130, 116] on button "Play" at bounding box center [182, 126] width 138 height 26
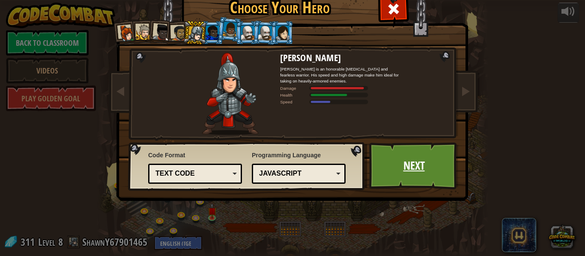
click at [407, 144] on link "Next" at bounding box center [413, 166] width 89 height 47
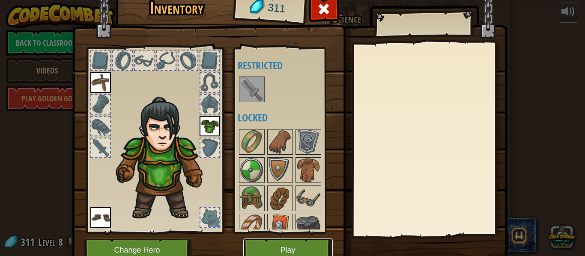
click at [291, 240] on button "Play" at bounding box center [287, 251] width 89 height 24
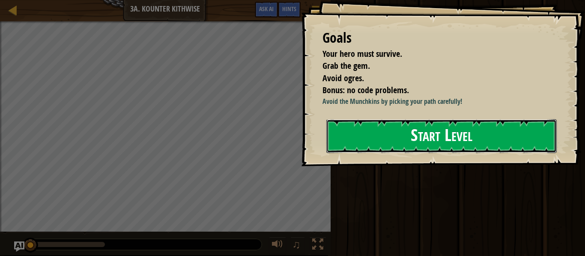
click at [541, 152] on button "Start Level" at bounding box center [441, 136] width 230 height 34
click at [533, 140] on button "Start Level" at bounding box center [441, 136] width 230 height 34
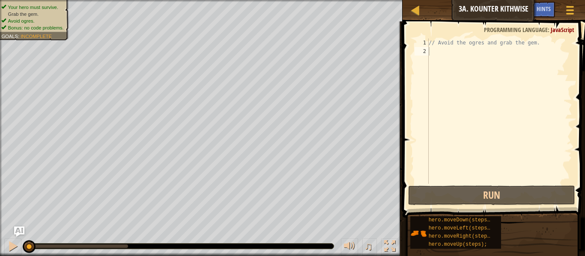
click at [451, 69] on div "// Avoid the ogres and grab the gem." at bounding box center [499, 120] width 145 height 163
type textarea "h"
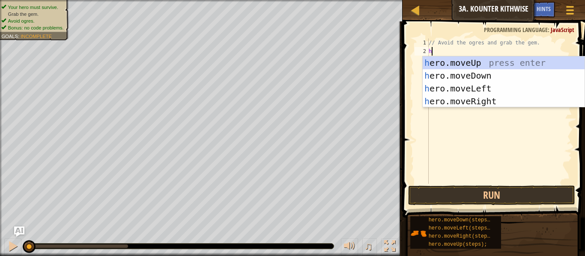
scroll to position [4, 0]
click at [479, 79] on div "h ero.moveUp press enter h ero.moveDown press enter h ero.moveLeft press enter …" at bounding box center [503, 95] width 162 height 77
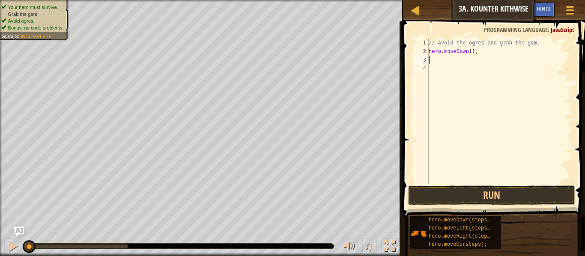
type textarea "h"
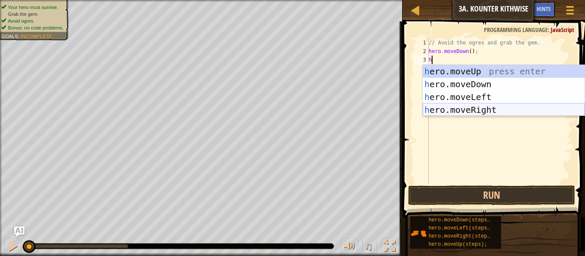
click at [437, 107] on div "h ero.moveUp press enter h ero.moveDown press enter h ero.moveLeft press enter …" at bounding box center [503, 103] width 162 height 77
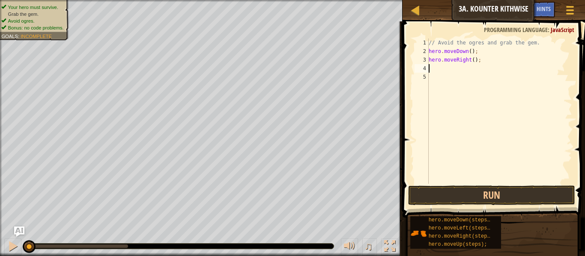
click at [473, 60] on div "// Avoid the ogres and grab the gem. hero . moveDown ( ) ; hero . moveRight ( )…" at bounding box center [499, 120] width 145 height 163
type textarea "hero.moveRight(3);"
click at [420, 195] on button "Run" at bounding box center [491, 196] width 167 height 20
